Goal: Transaction & Acquisition: Purchase product/service

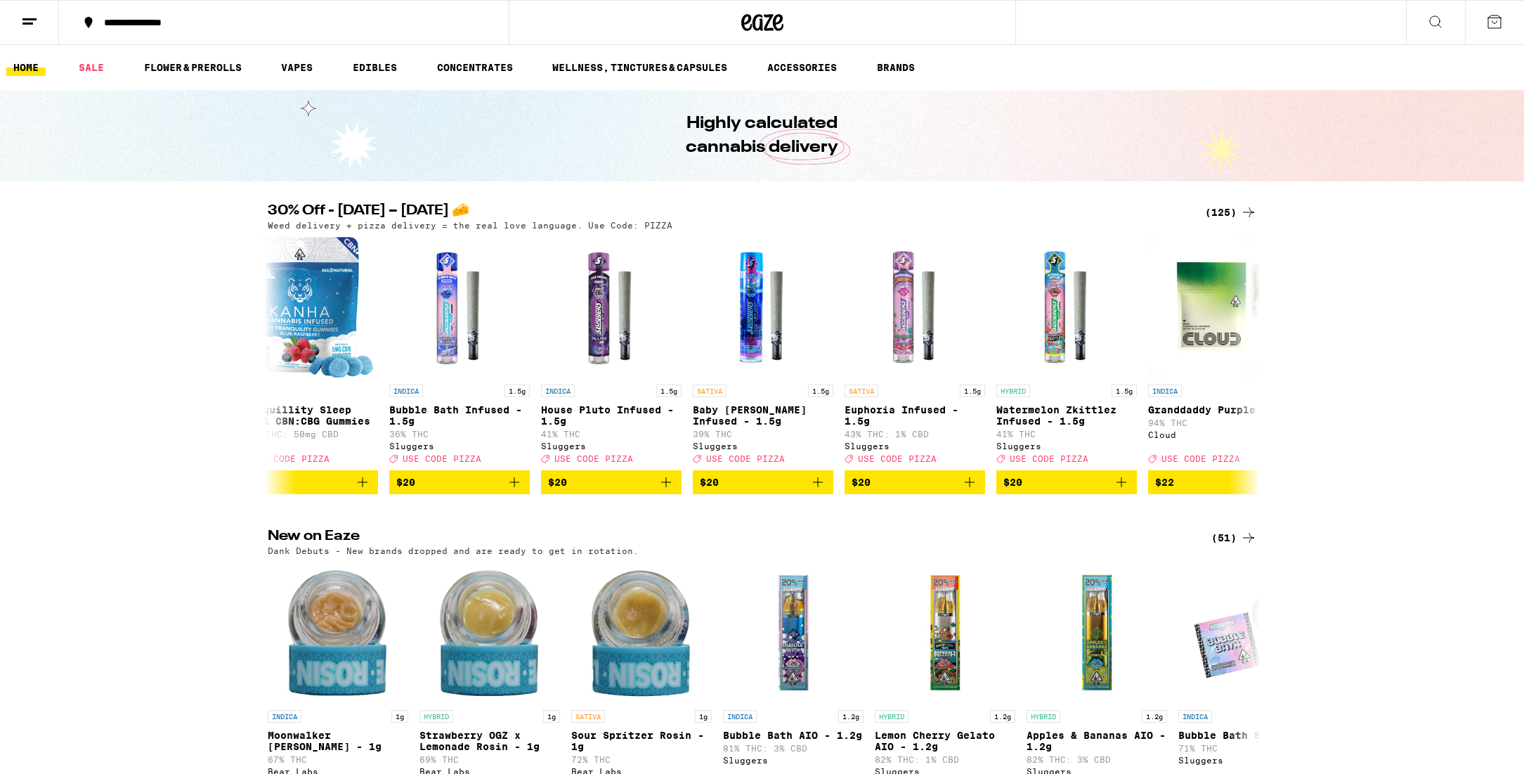
scroll to position [0, 7169]
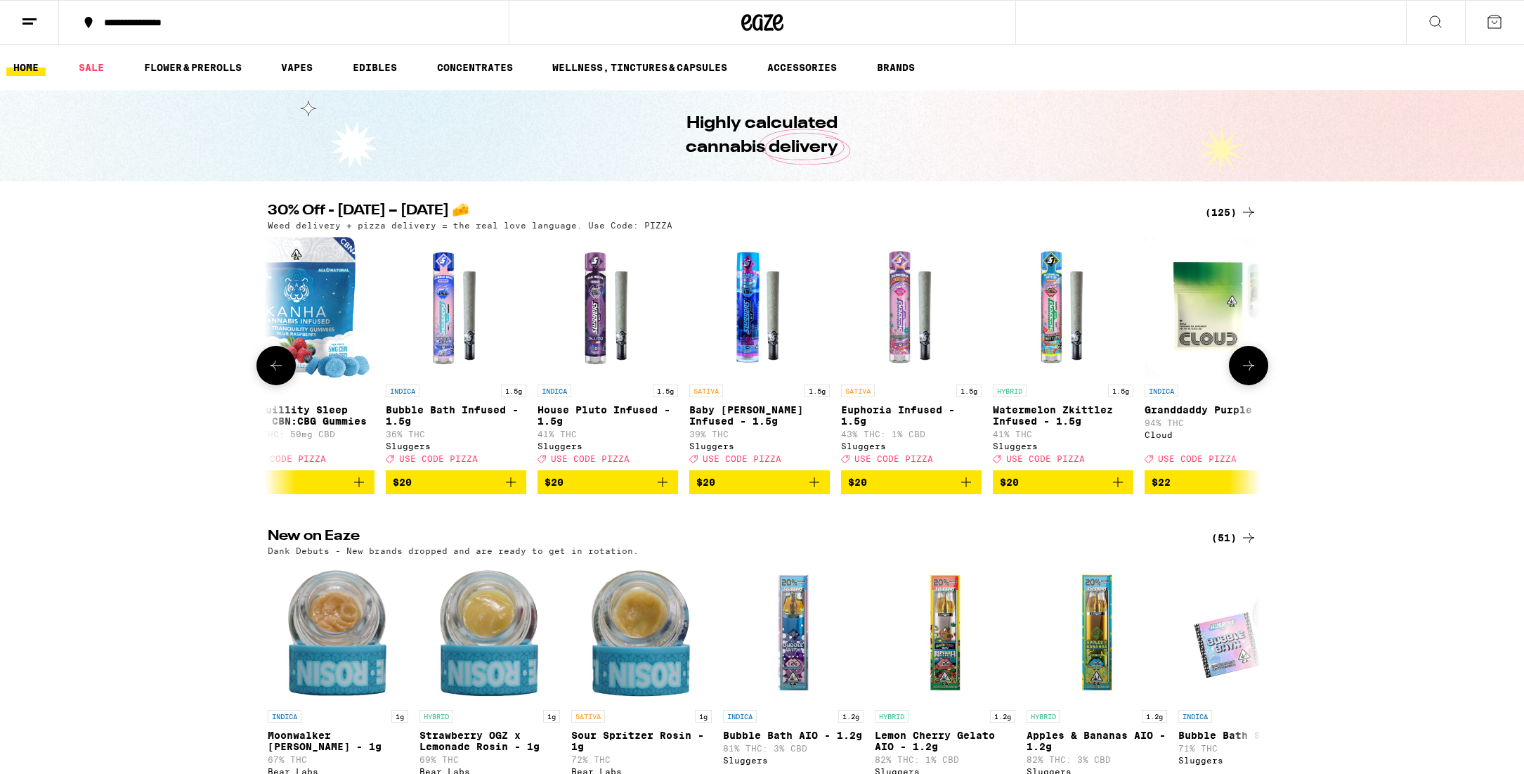
click at [1118, 487] on icon "Add to bag" at bounding box center [1118, 482] width 10 height 10
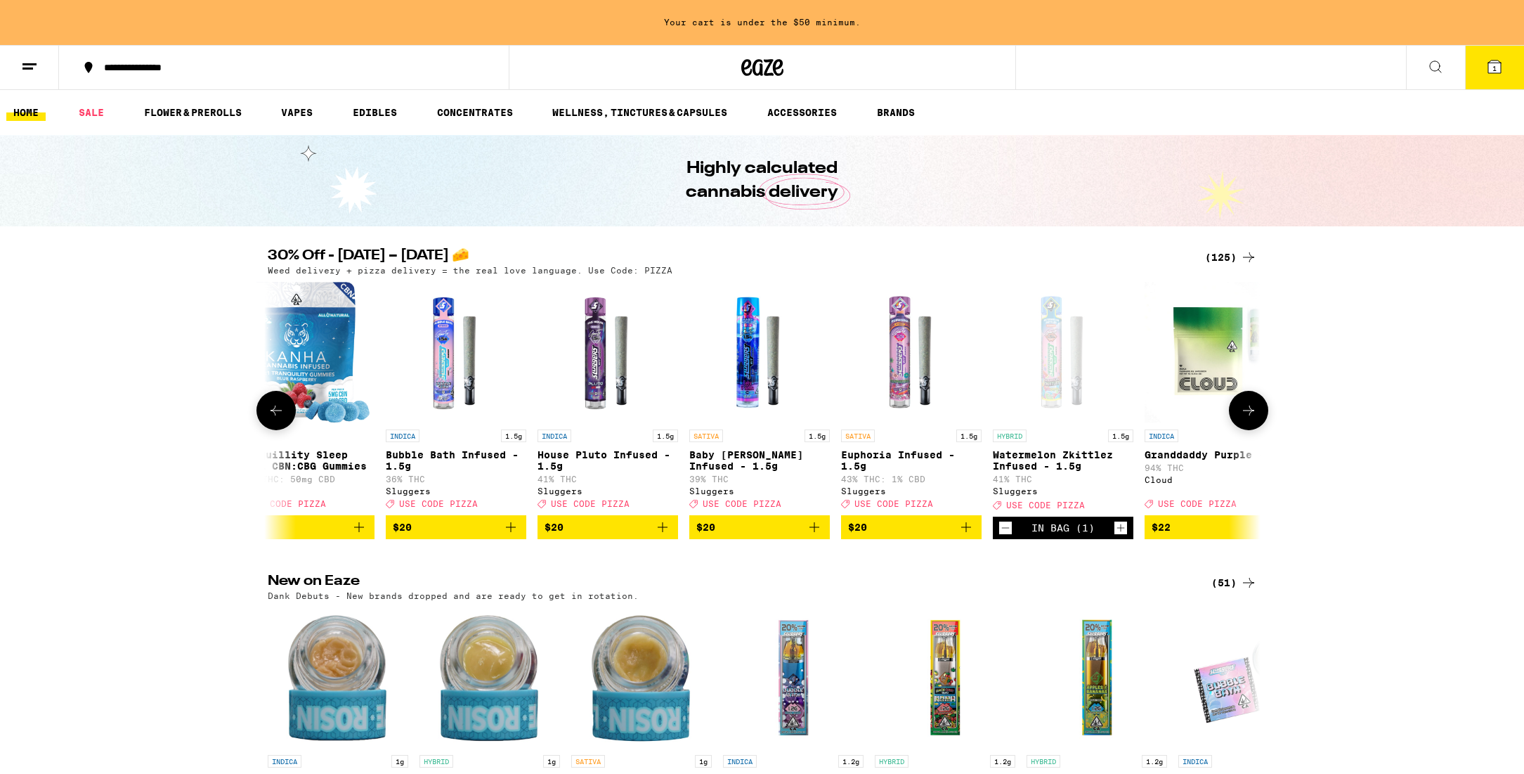
click at [964, 535] on icon "Add to bag" at bounding box center [966, 527] width 17 height 17
click at [815, 535] on icon "Add to bag" at bounding box center [814, 527] width 17 height 17
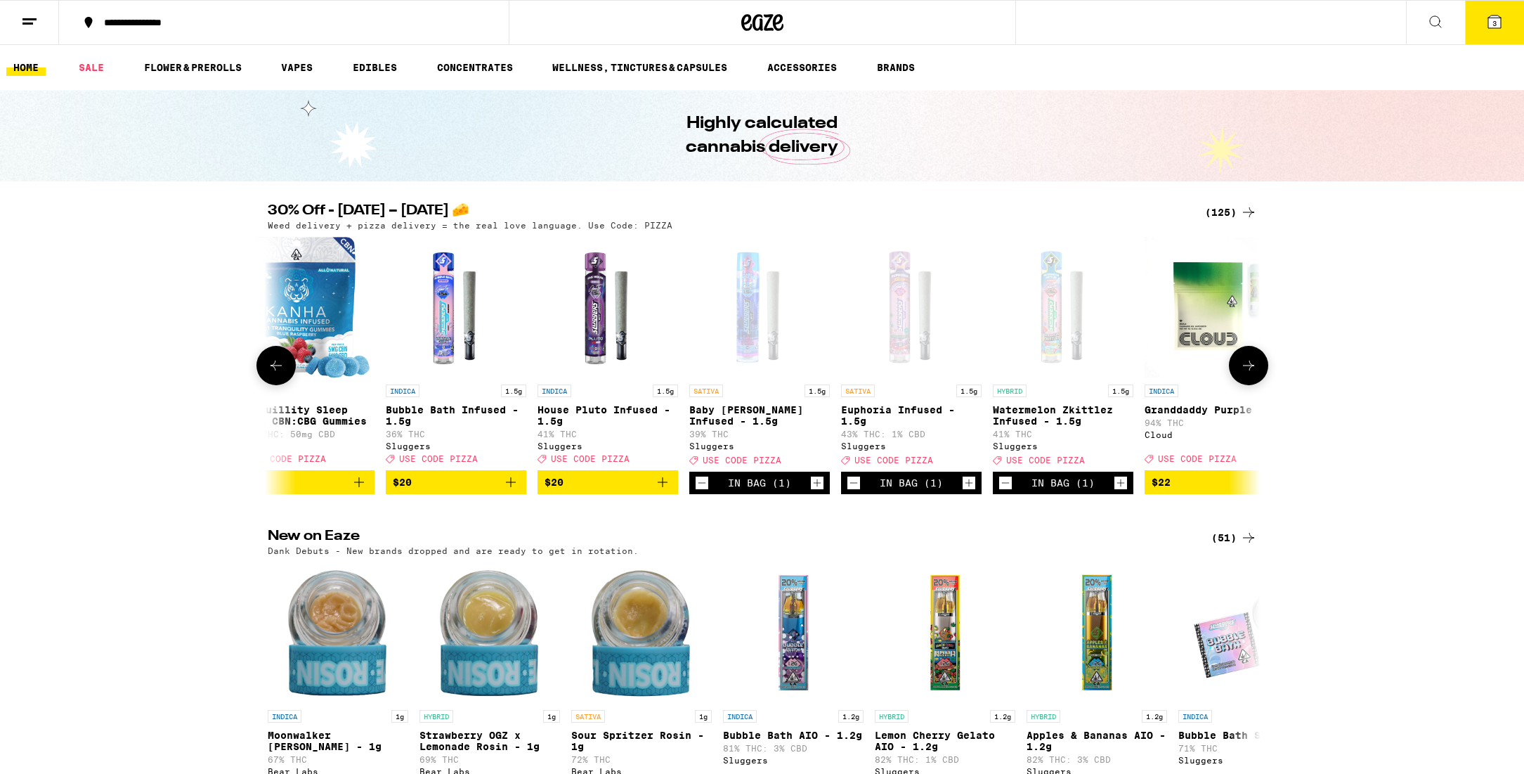
click at [666, 490] on icon "Add to bag" at bounding box center [662, 482] width 17 height 17
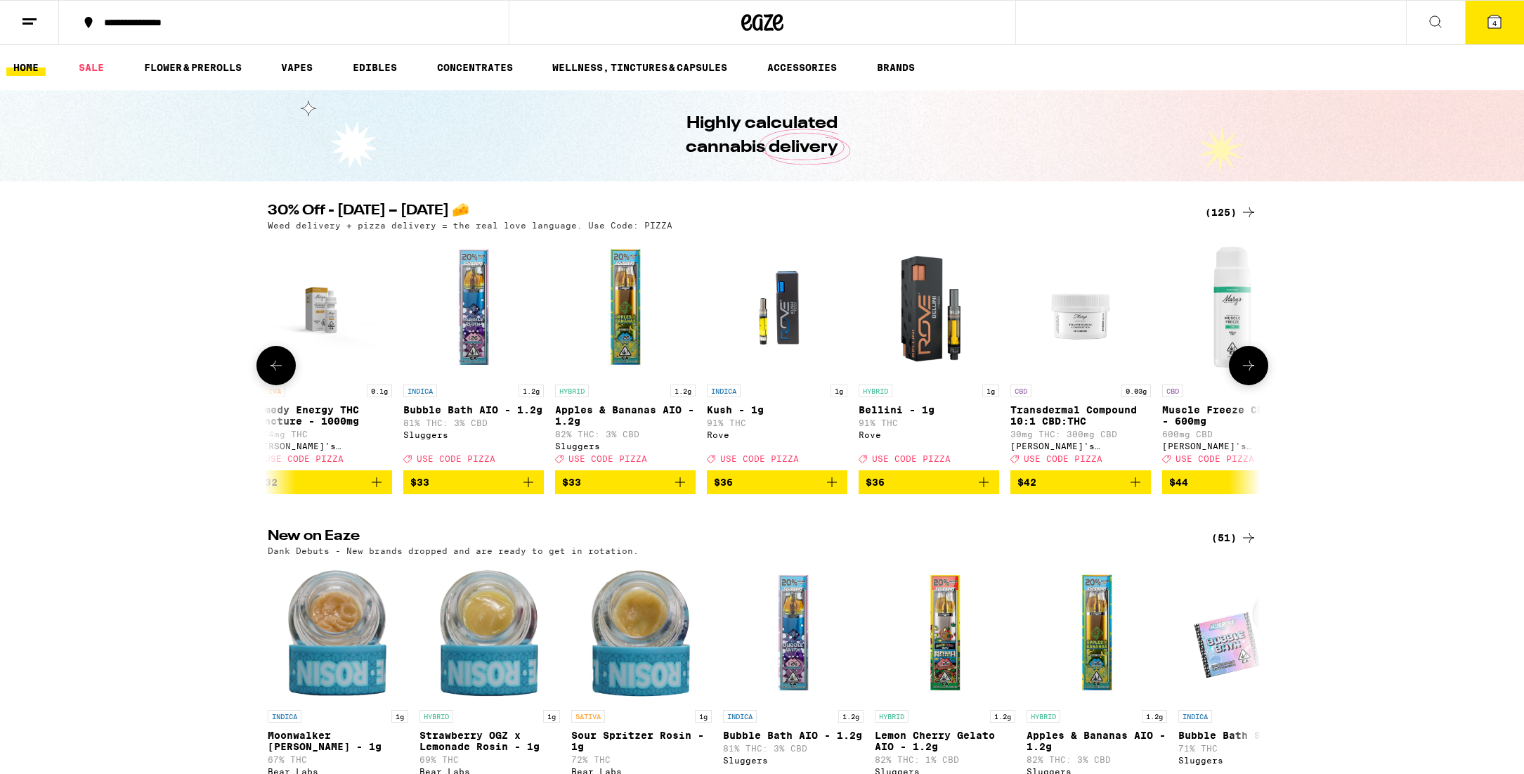
scroll to position [0, 12770]
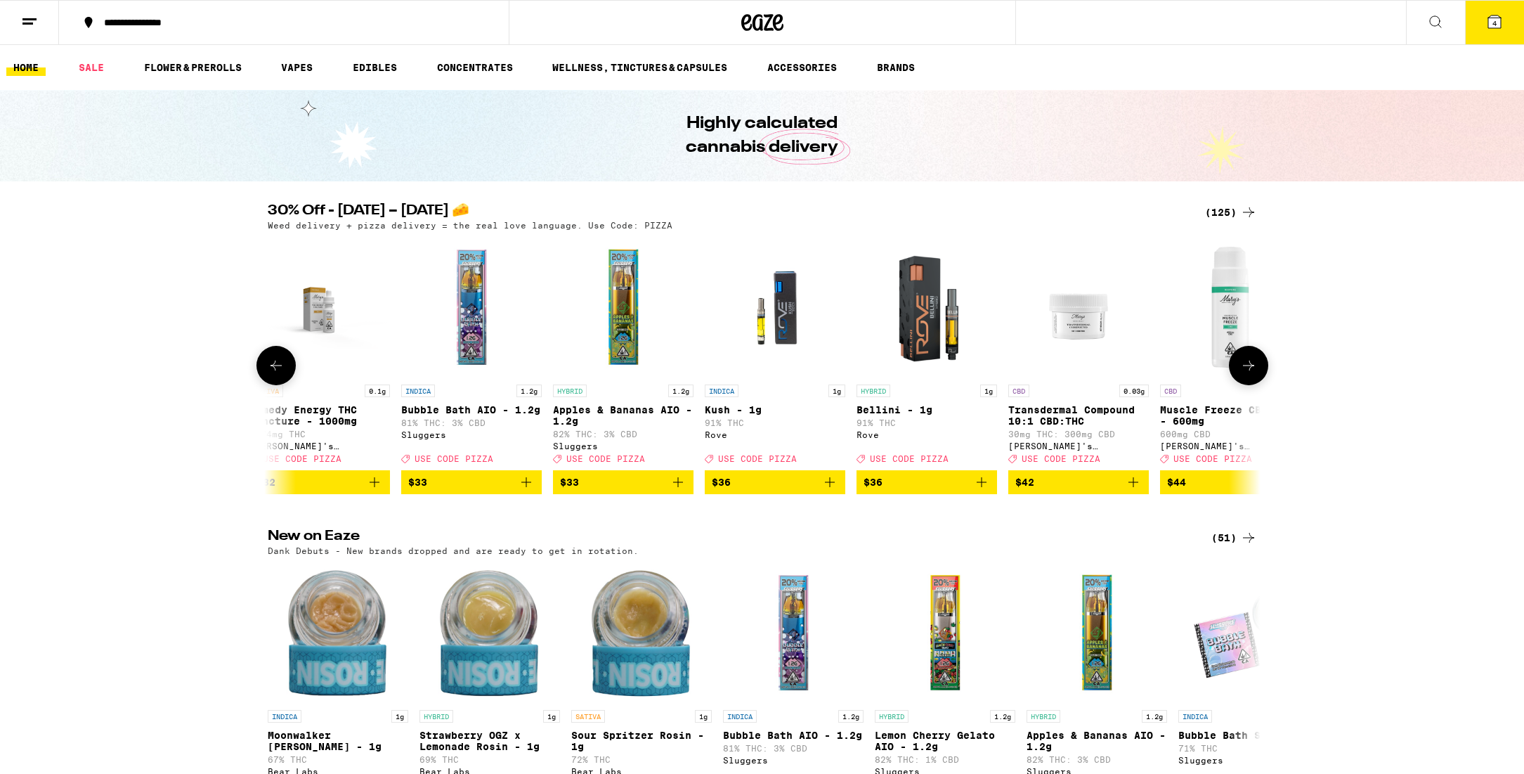
click at [625, 339] on img "Open page for Apples & Bananas AIO - 1.2g from Sluggers" at bounding box center [623, 307] width 141 height 141
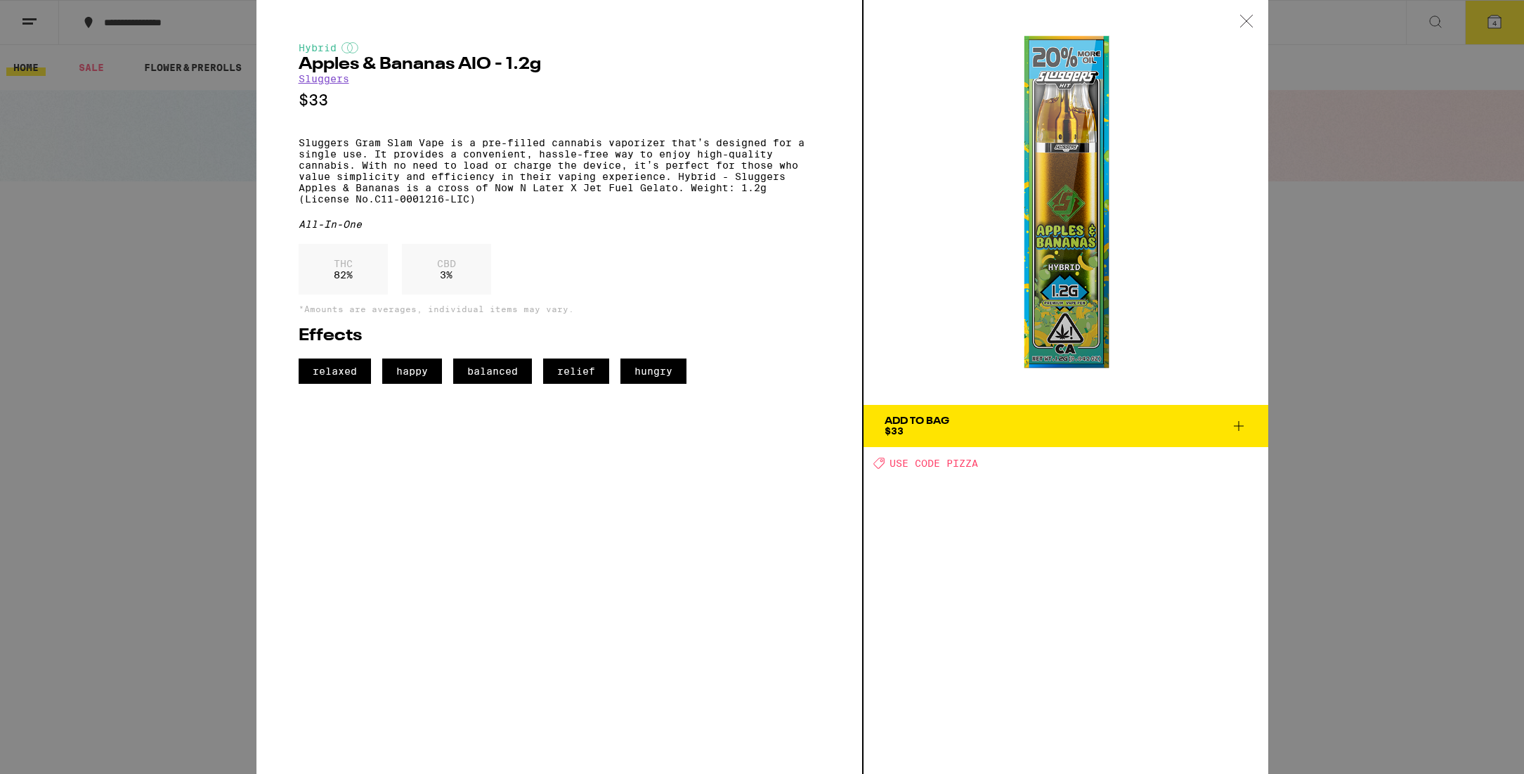
click at [1250, 21] on icon at bounding box center [1247, 21] width 14 height 13
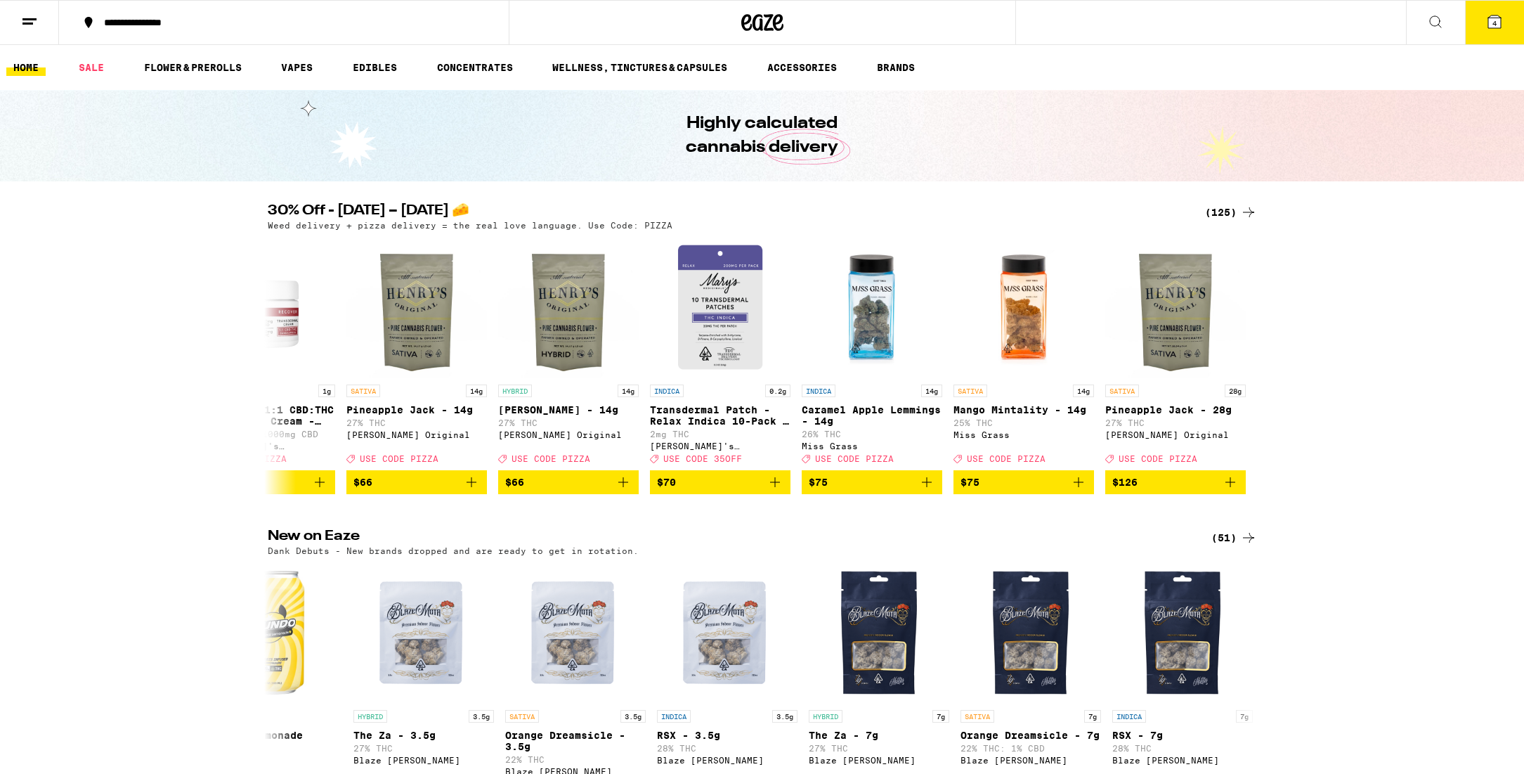
click at [1487, 26] on icon at bounding box center [1494, 21] width 17 height 17
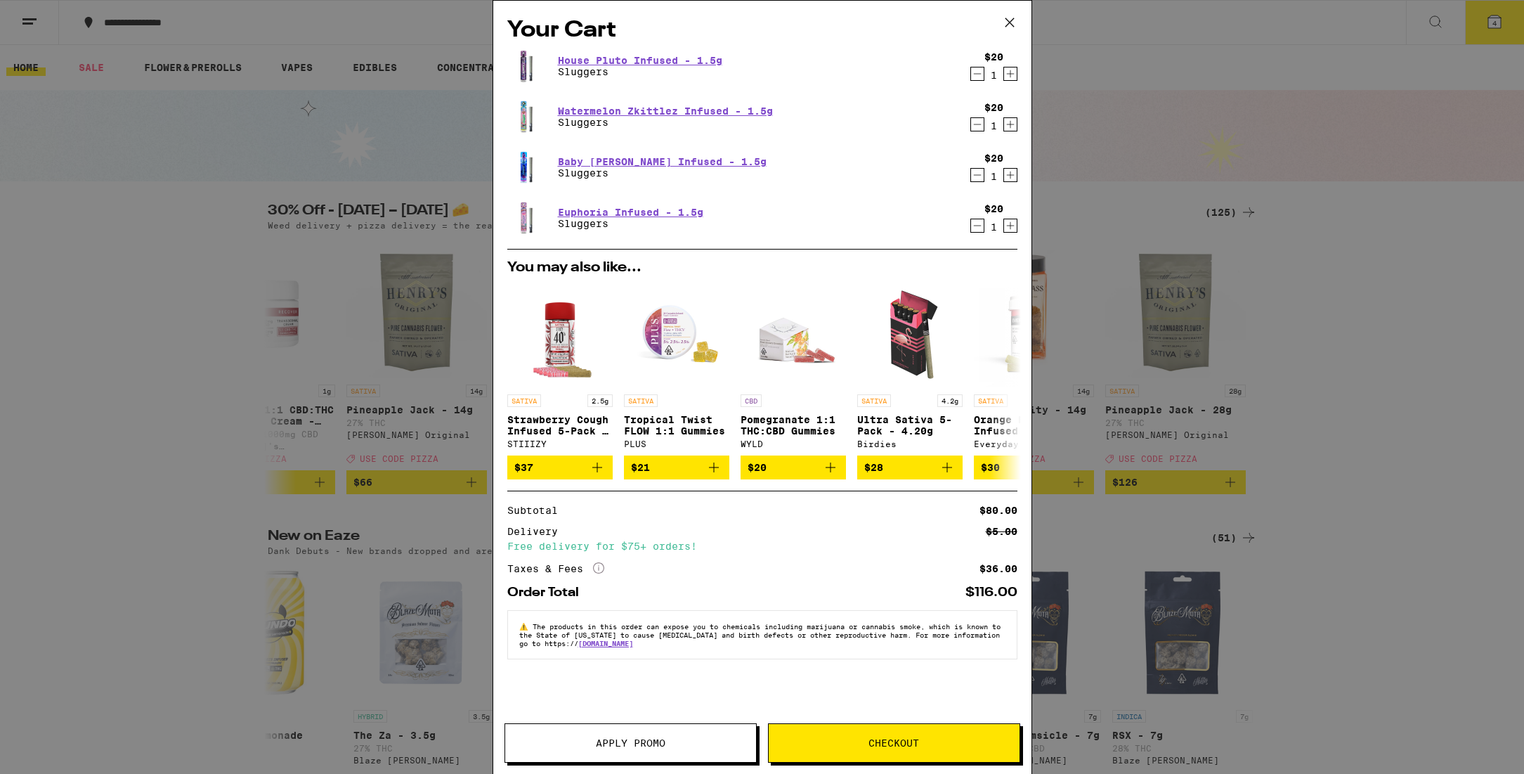
click at [642, 744] on span "Apply Promo" at bounding box center [631, 743] width 70 height 10
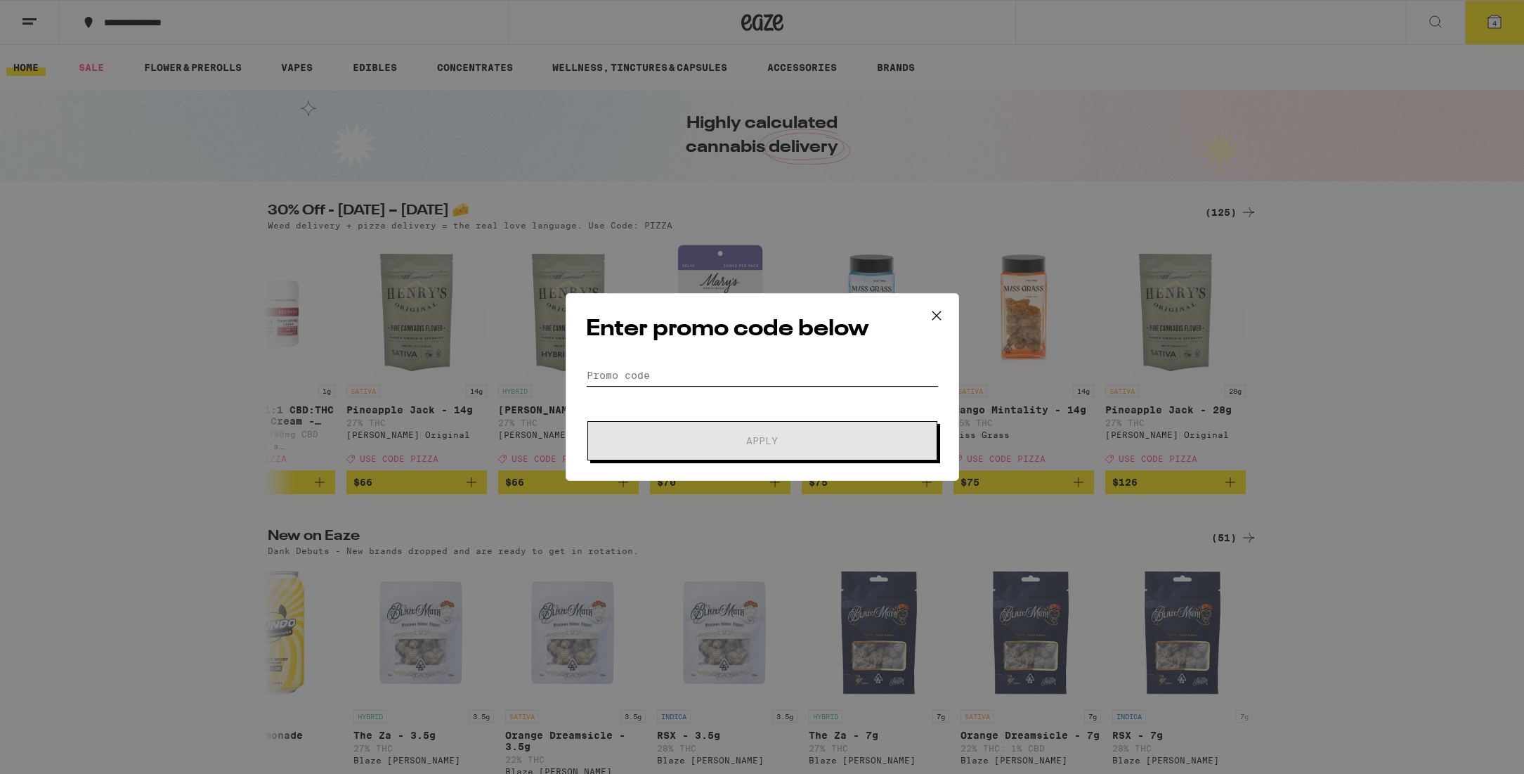
click at [590, 375] on input "Promo Code" at bounding box center [762, 375] width 353 height 21
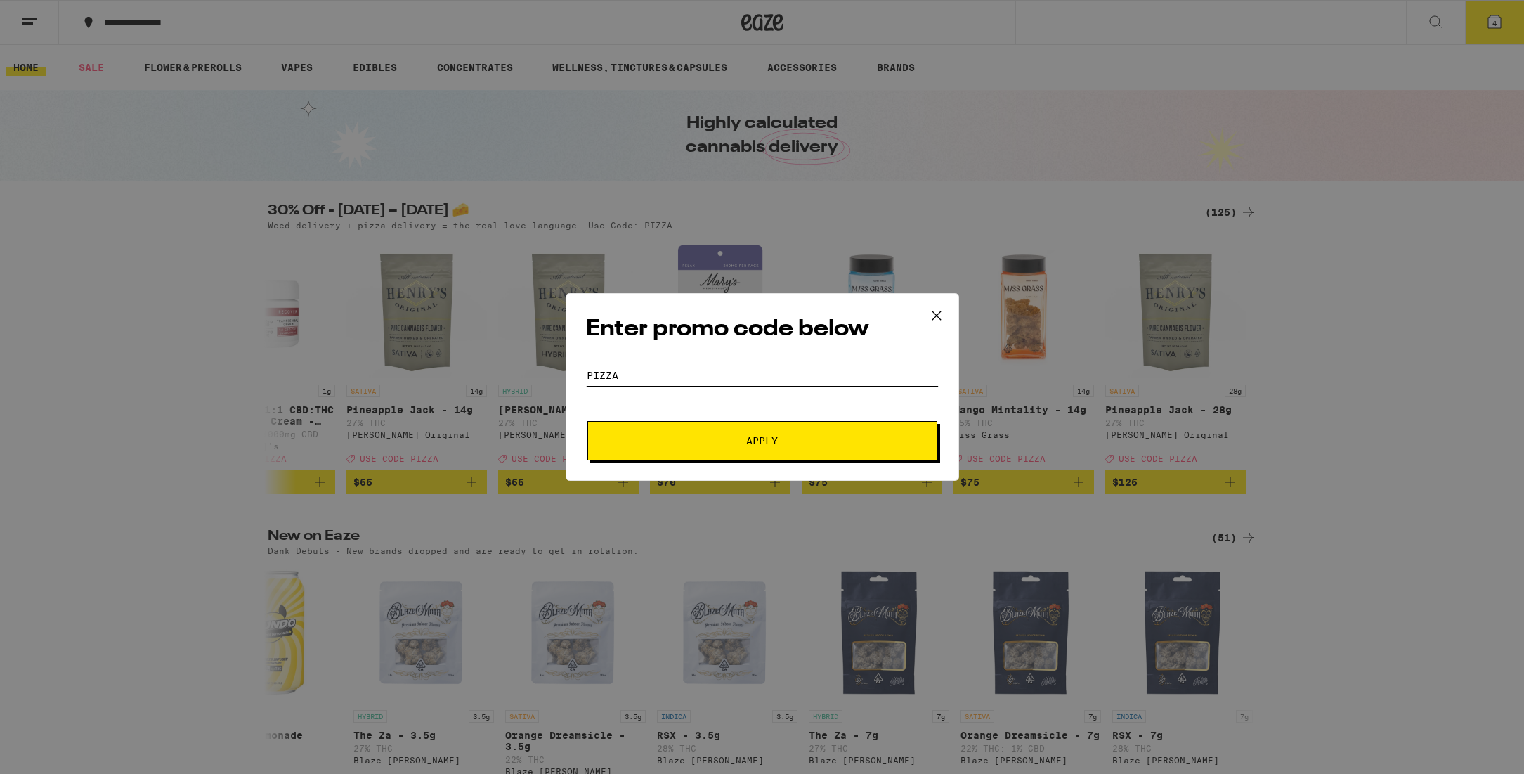
type input "pizza"
click at [751, 446] on span "Apply" at bounding box center [762, 441] width 32 height 10
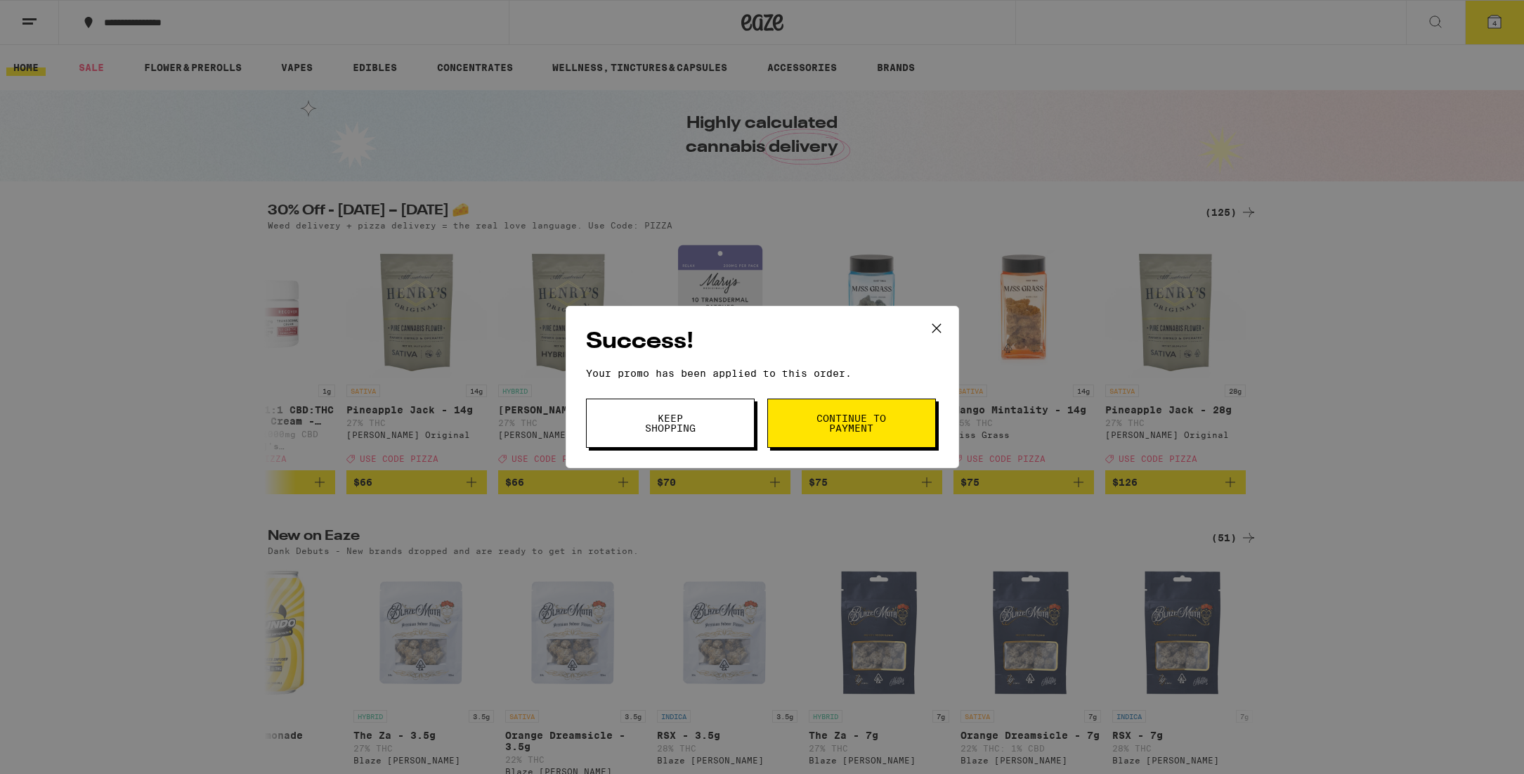
click at [831, 427] on span "Continue to payment" at bounding box center [852, 423] width 72 height 20
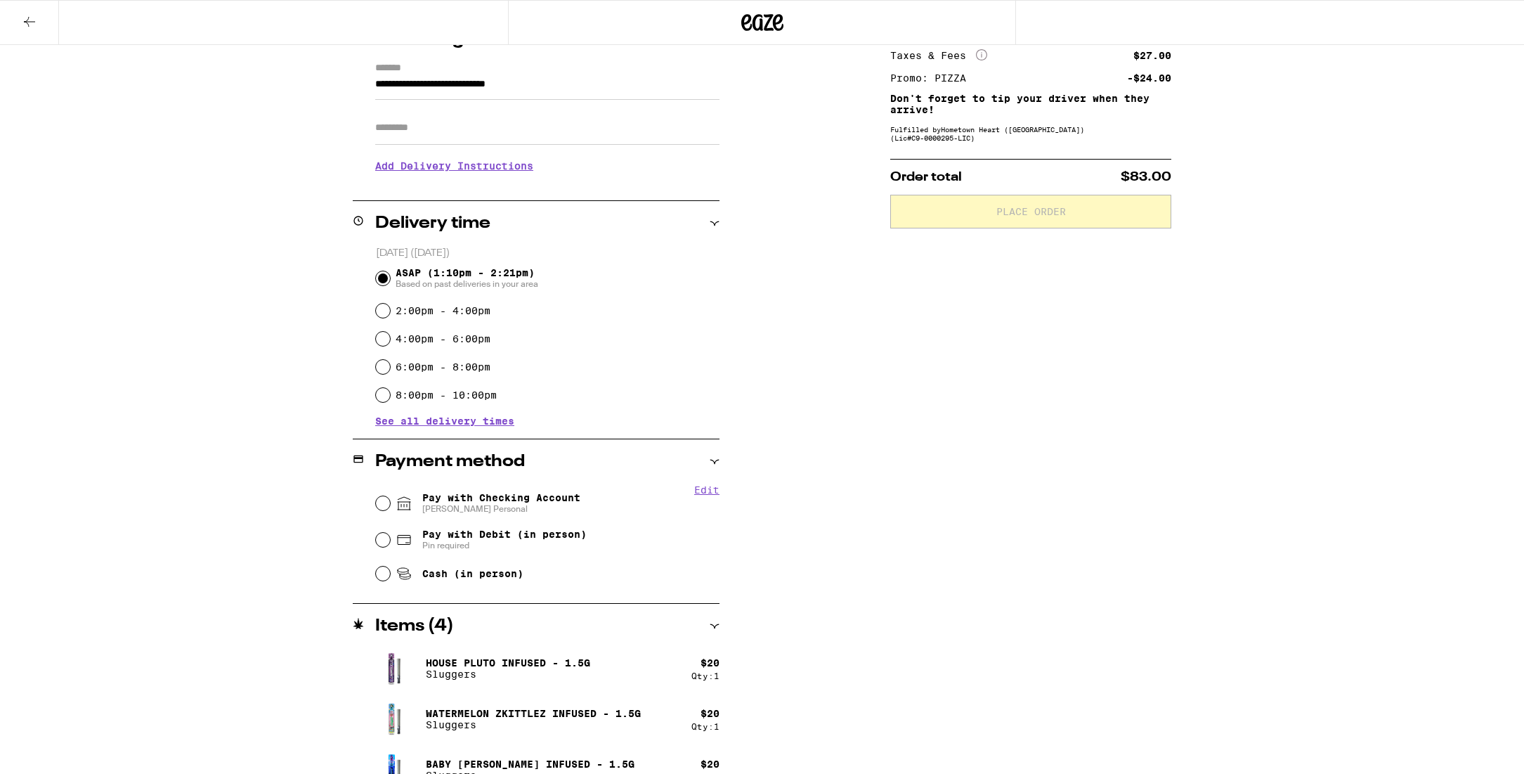
scroll to position [270, 0]
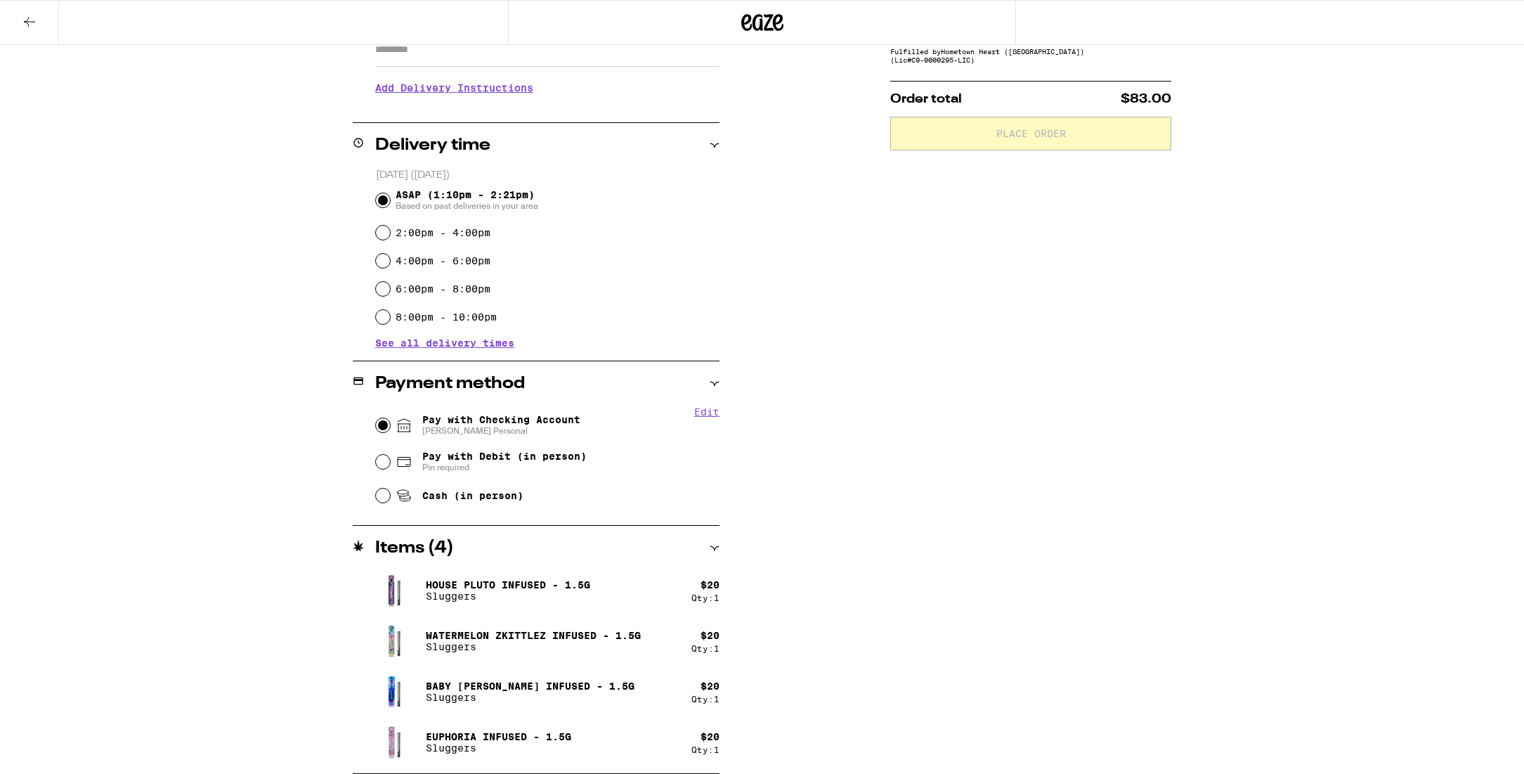
click at [384, 425] on input "Pay with Checking Account [PERSON_NAME] Personal" at bounding box center [383, 425] width 14 height 14
radio input "true"
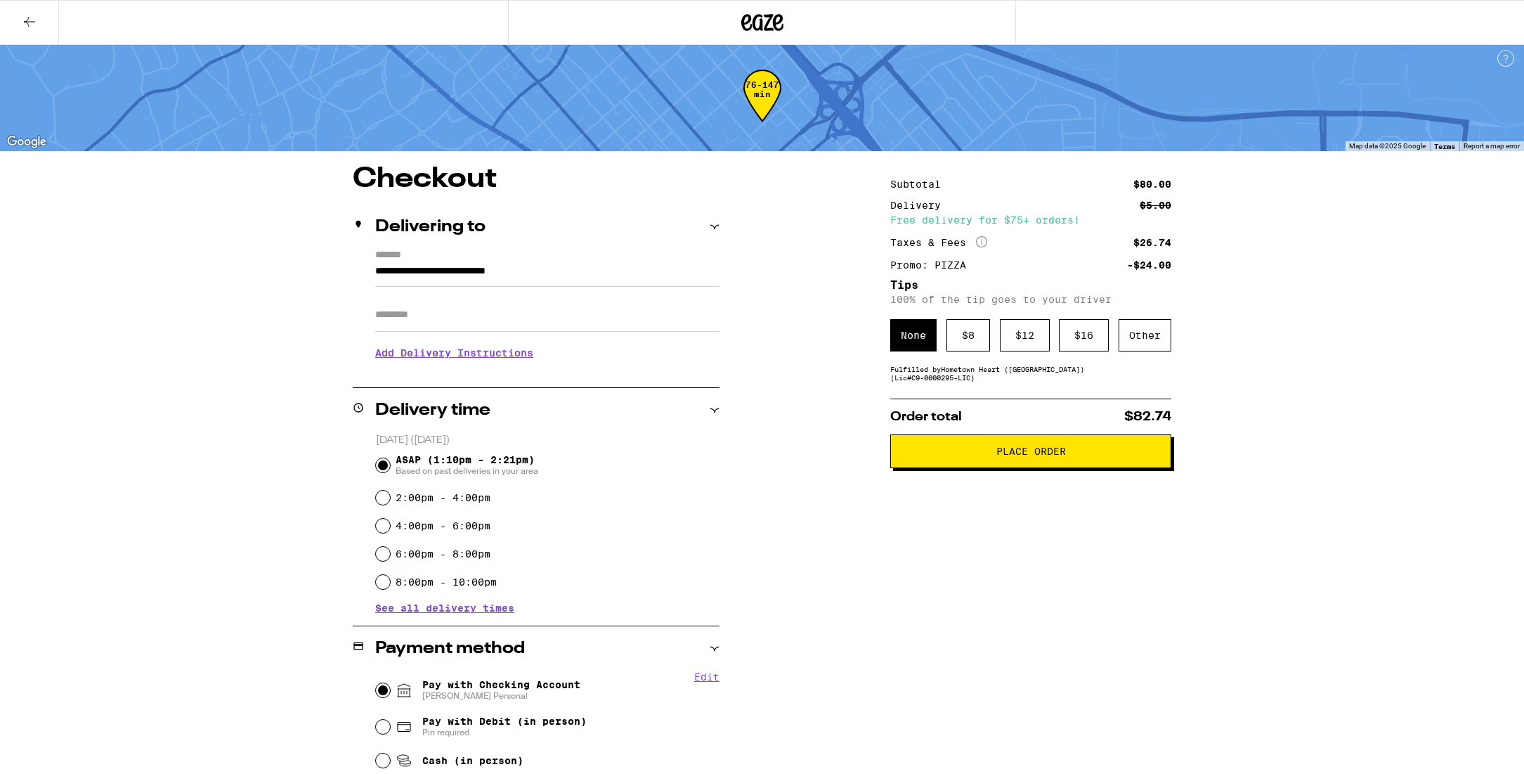
scroll to position [0, 0]
